Goal: Transaction & Acquisition: Download file/media

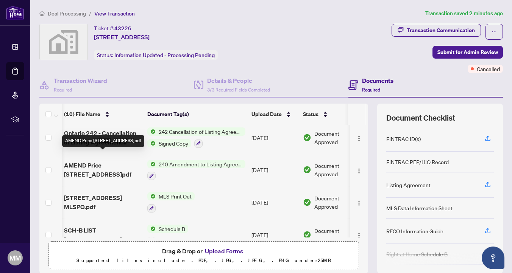
scroll to position [19, 1]
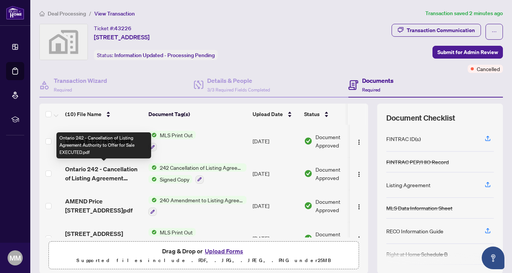
click at [105, 169] on span "Ontario 242 - Cancellation of Listing Agreement Authority to Offer for Sale EXE…" at bounding box center [103, 174] width 77 height 18
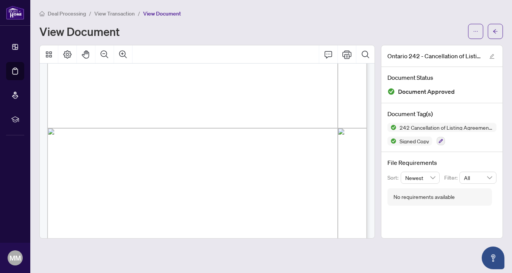
scroll to position [243, 0]
click at [470, 34] on button "button" at bounding box center [475, 31] width 15 height 15
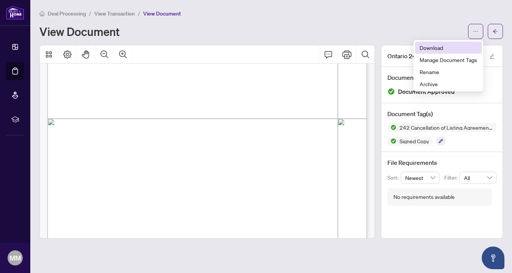
click at [435, 47] on span "Download" at bounding box center [449, 48] width 58 height 8
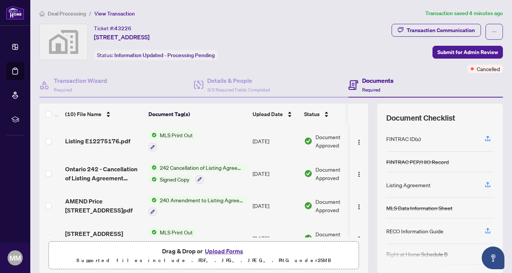
click at [174, 135] on span "MLS Print Out" at bounding box center [176, 135] width 39 height 8
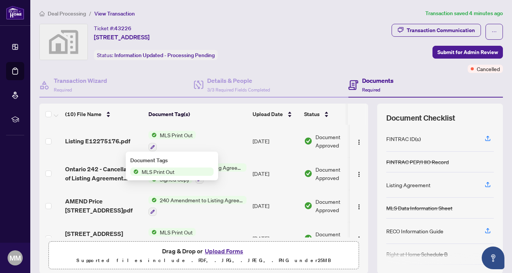
click at [103, 141] on span "Listing E12275176.pdf" at bounding box center [97, 141] width 65 height 9
